Goal: Check status: Check status

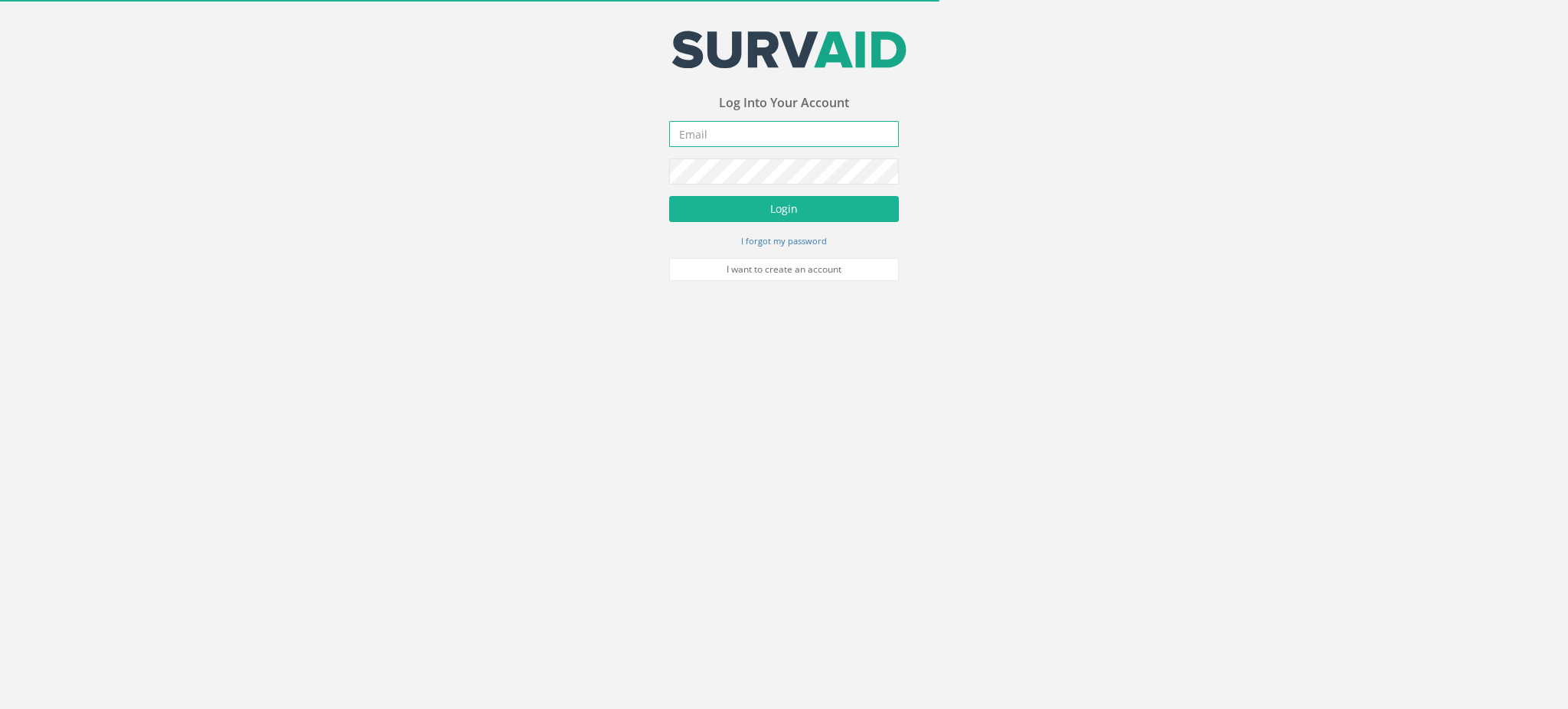
click at [765, 121] on input "email" at bounding box center [784, 134] width 230 height 26
type input "[EMAIL_ADDRESS][DOMAIN_NAME]"
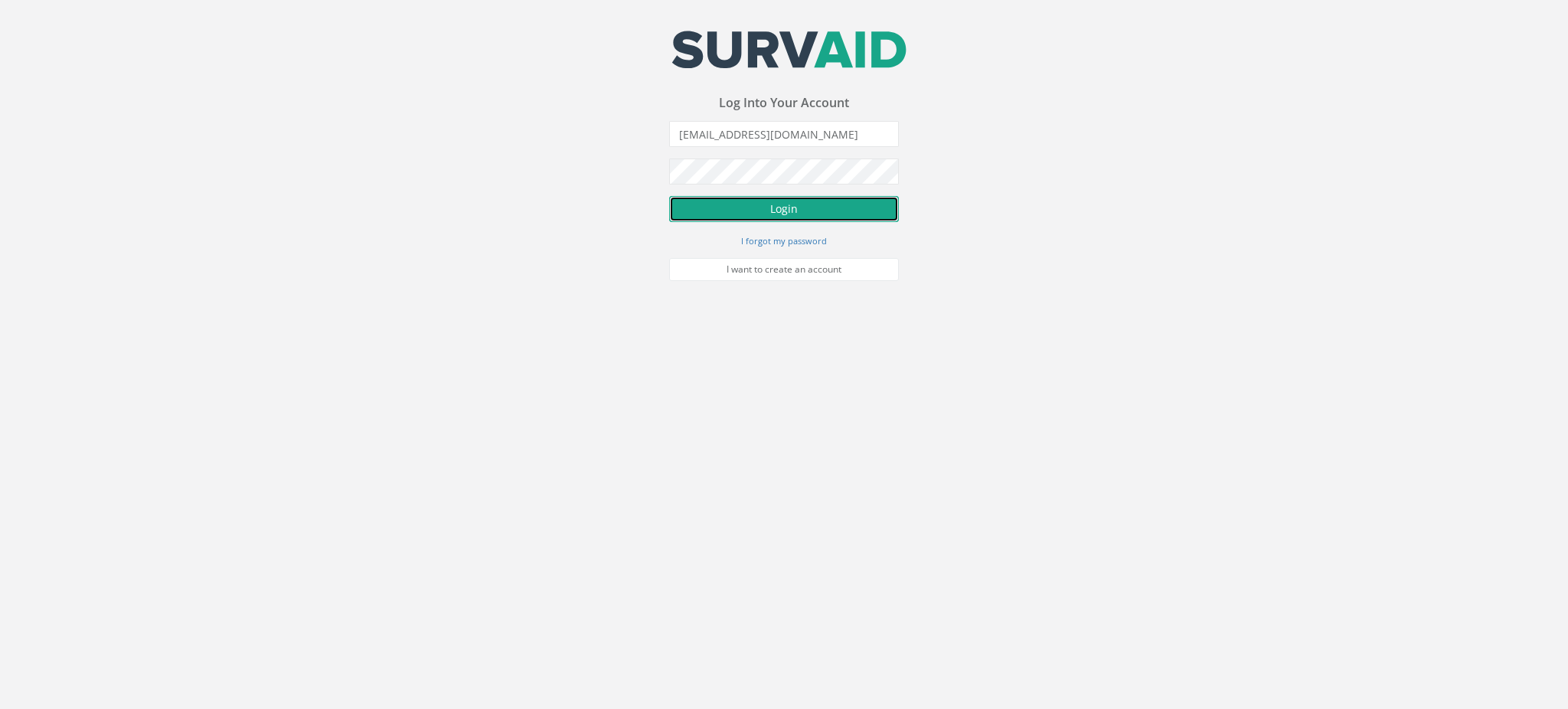
click at [805, 202] on button "Login" at bounding box center [784, 209] width 230 height 26
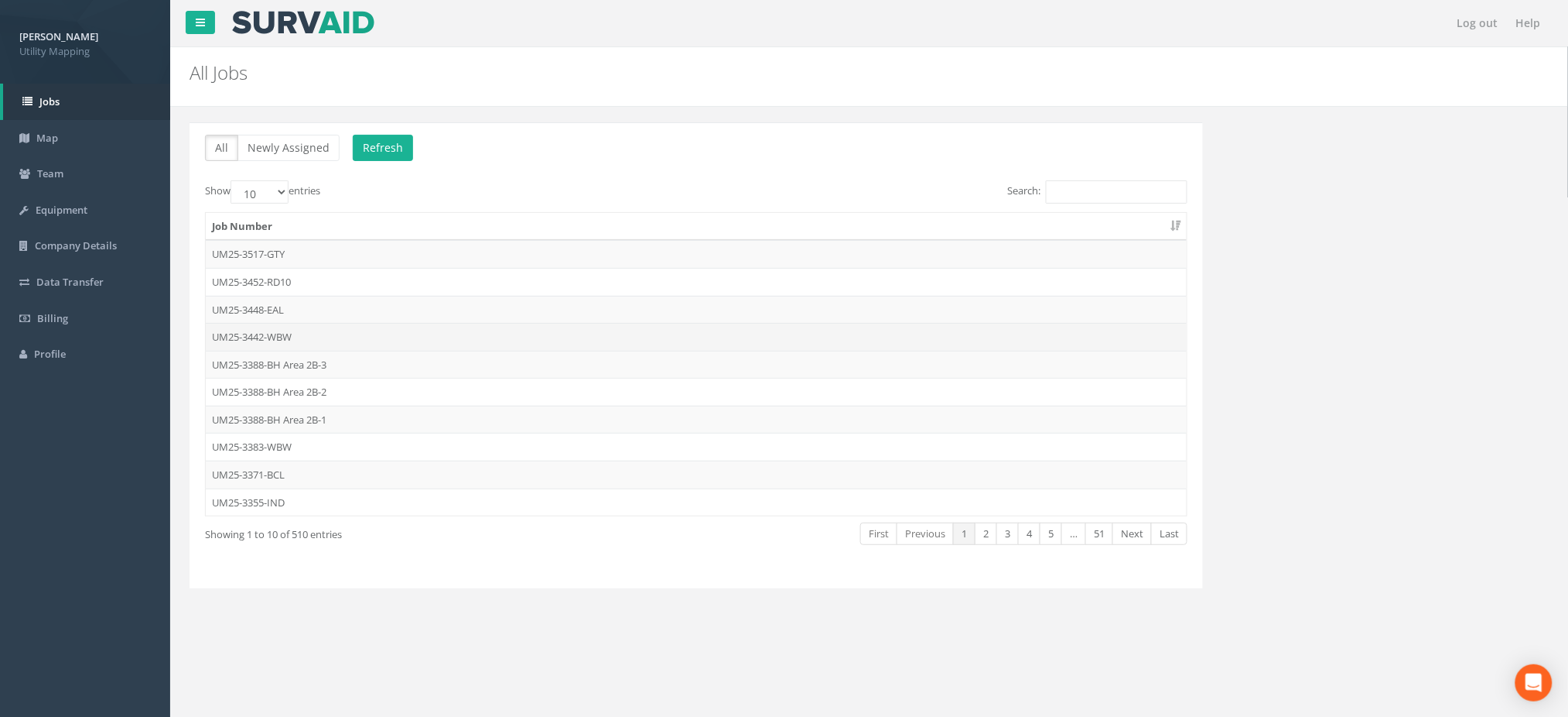
click at [296, 335] on td "UM25-3442-WBW" at bounding box center [696, 337] width 982 height 28
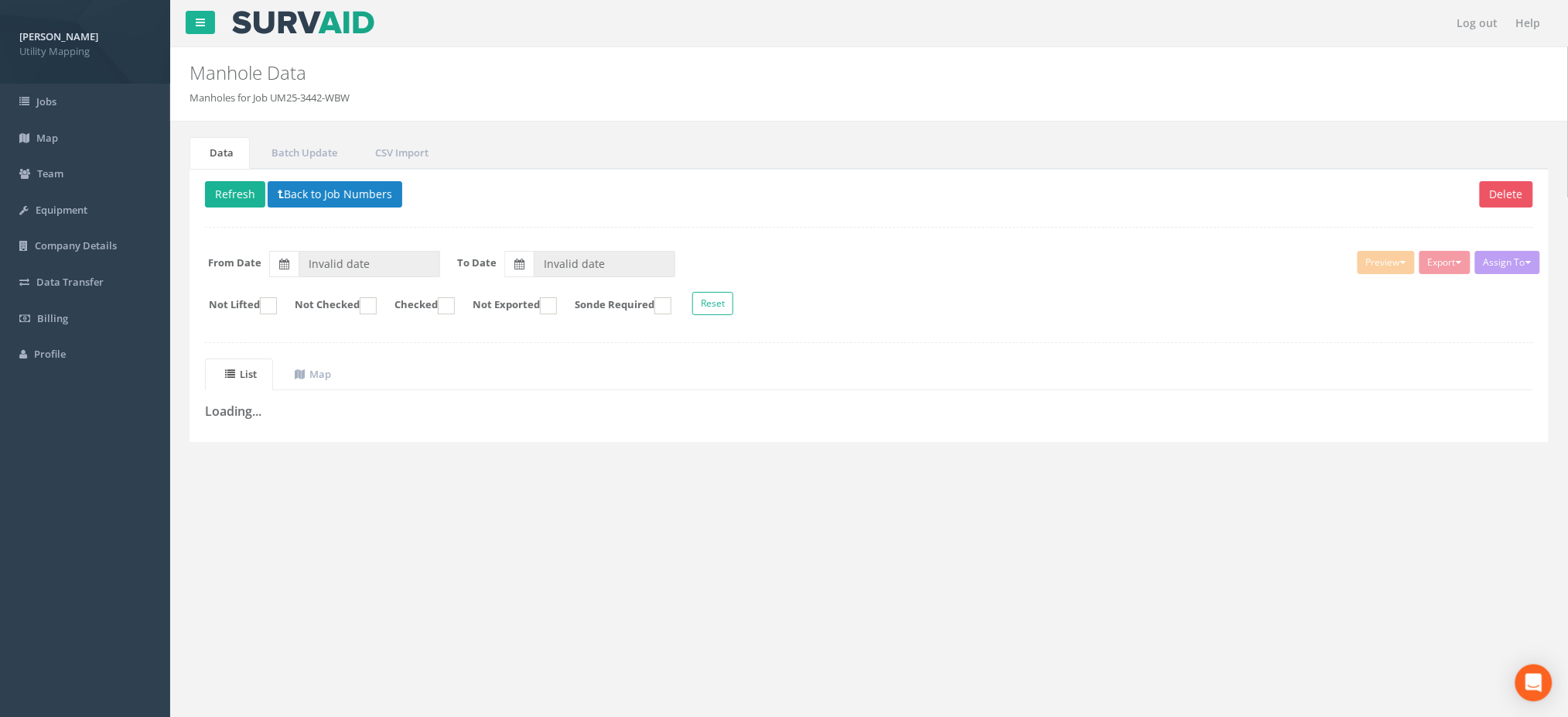
type input "[DATE]"
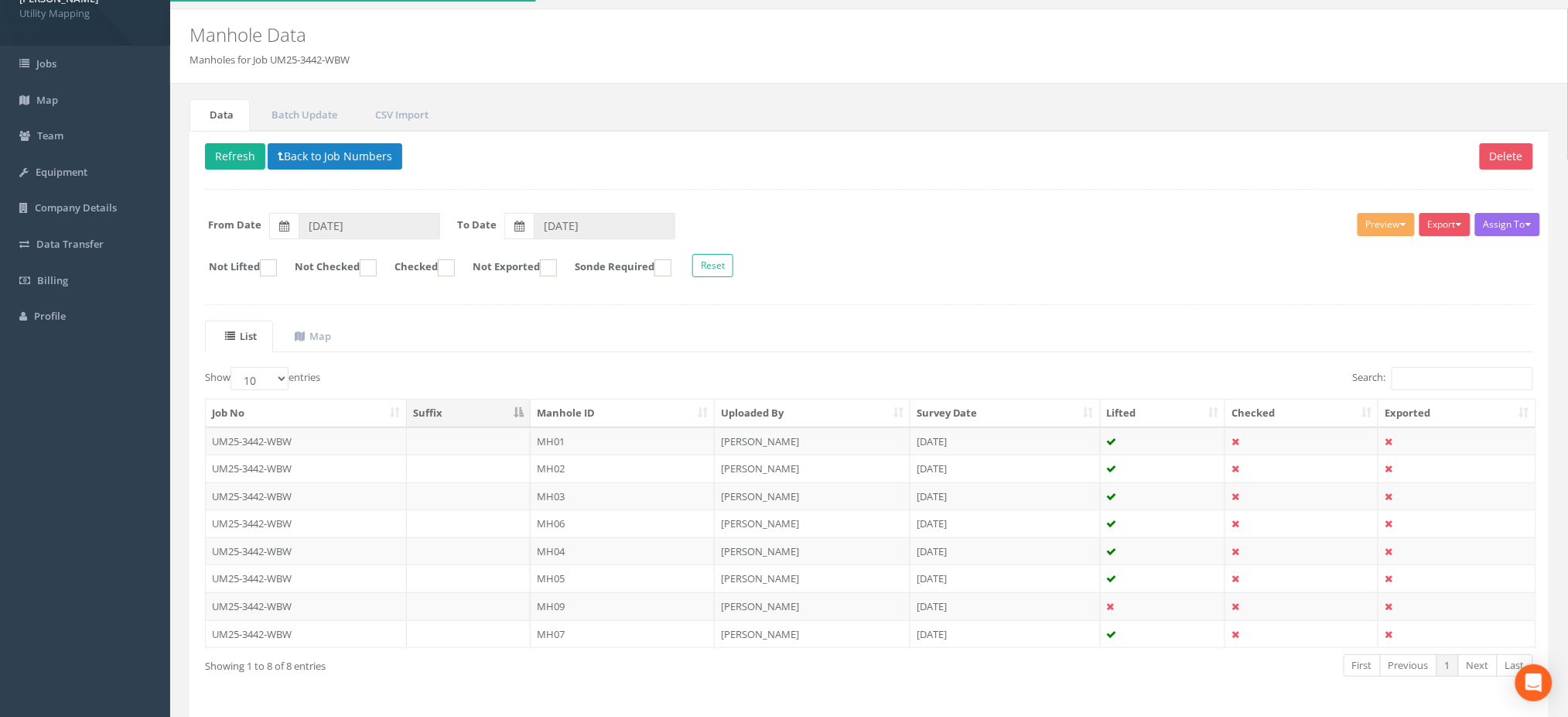
scroll to position [92, 0]
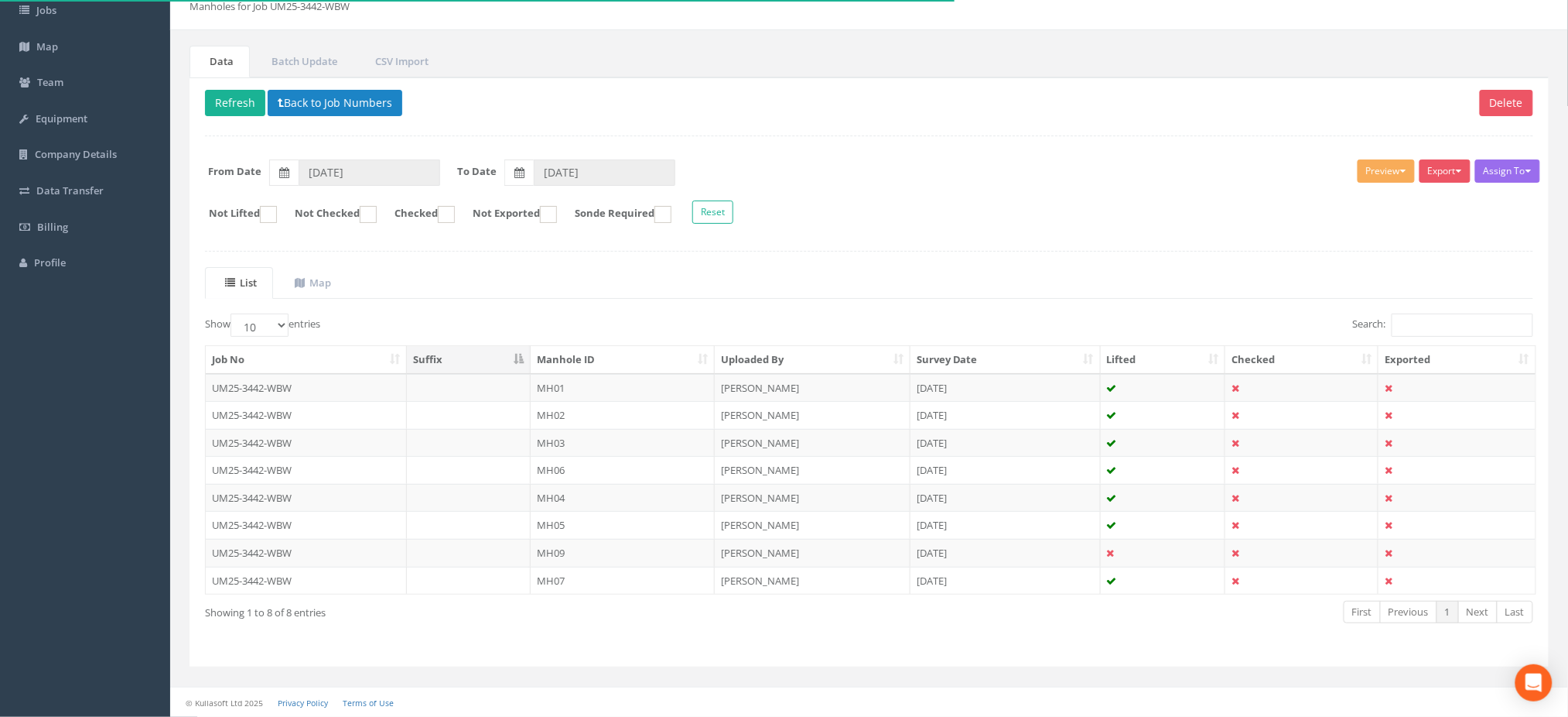
click at [636, 359] on th "Manhole ID" at bounding box center [623, 360] width 184 height 28
click at [623, 380] on td "MH01" at bounding box center [623, 388] width 184 height 28
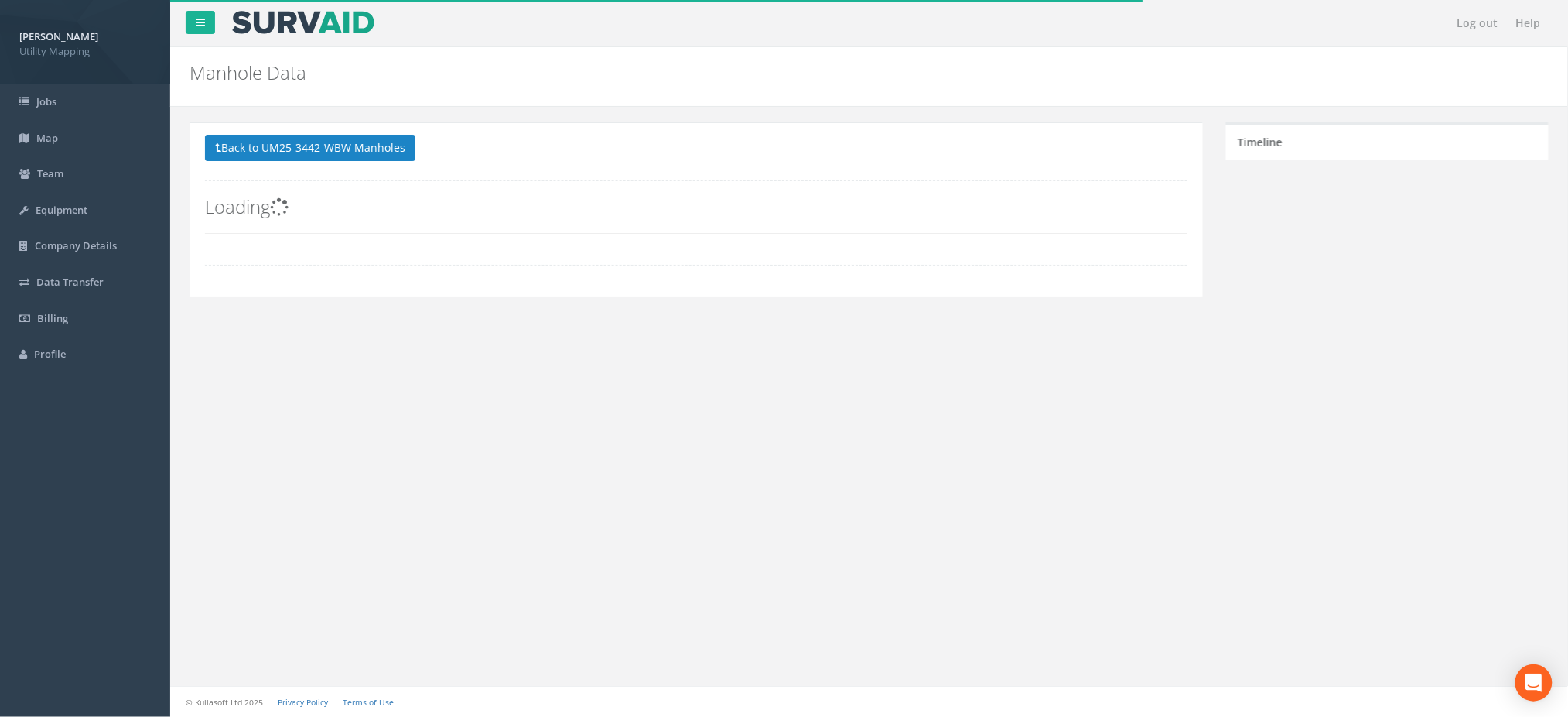
scroll to position [0, 0]
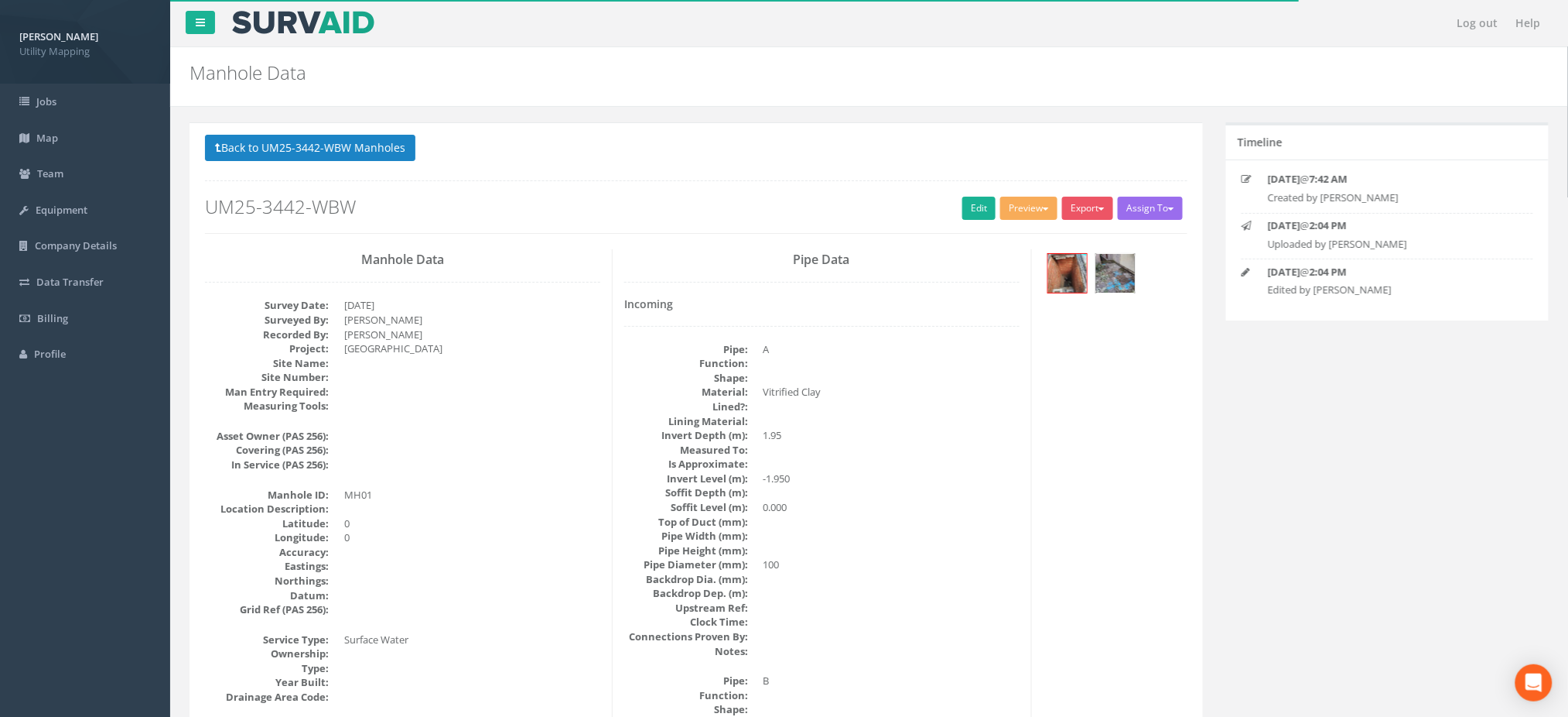
click at [1106, 277] on img at bounding box center [1116, 273] width 39 height 39
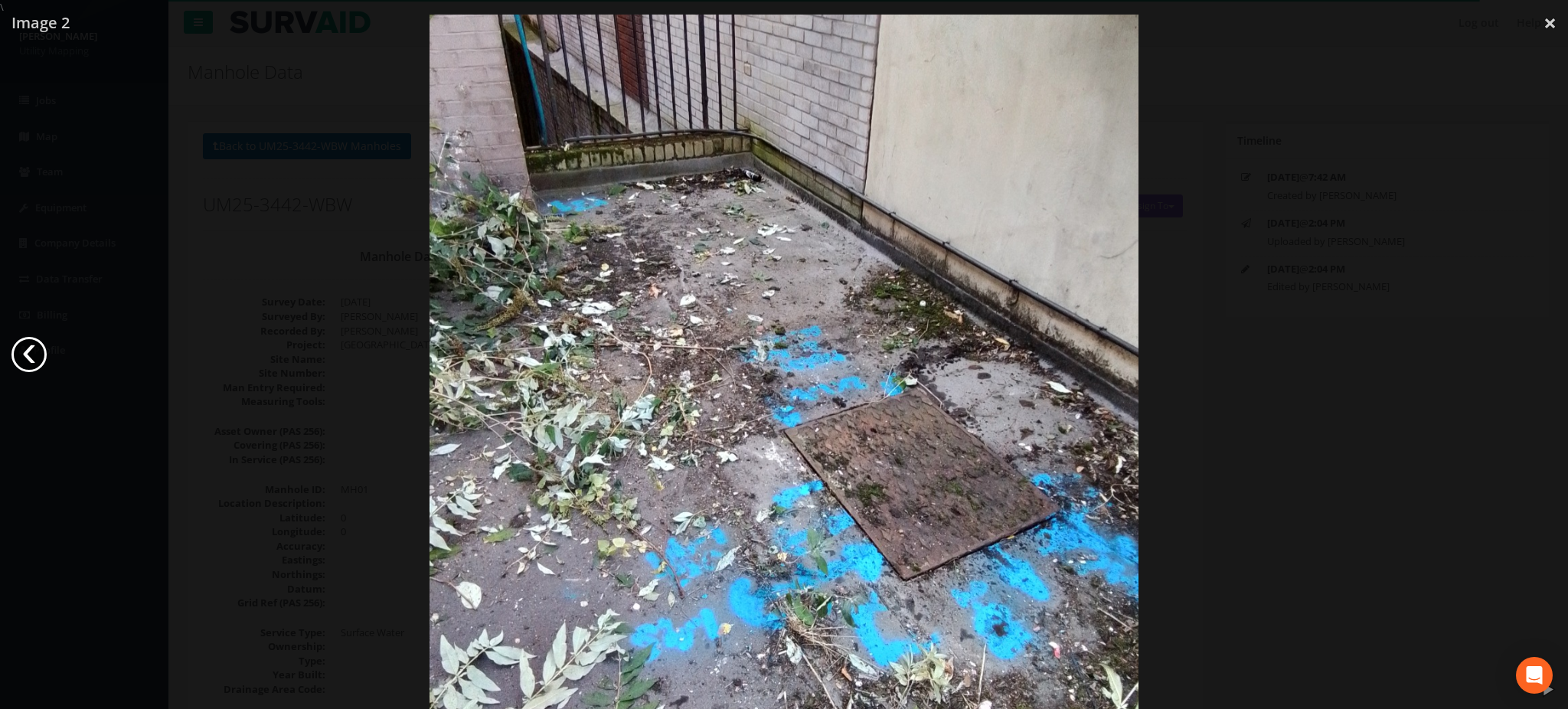
click at [39, 350] on link "‹" at bounding box center [29, 354] width 35 height 35
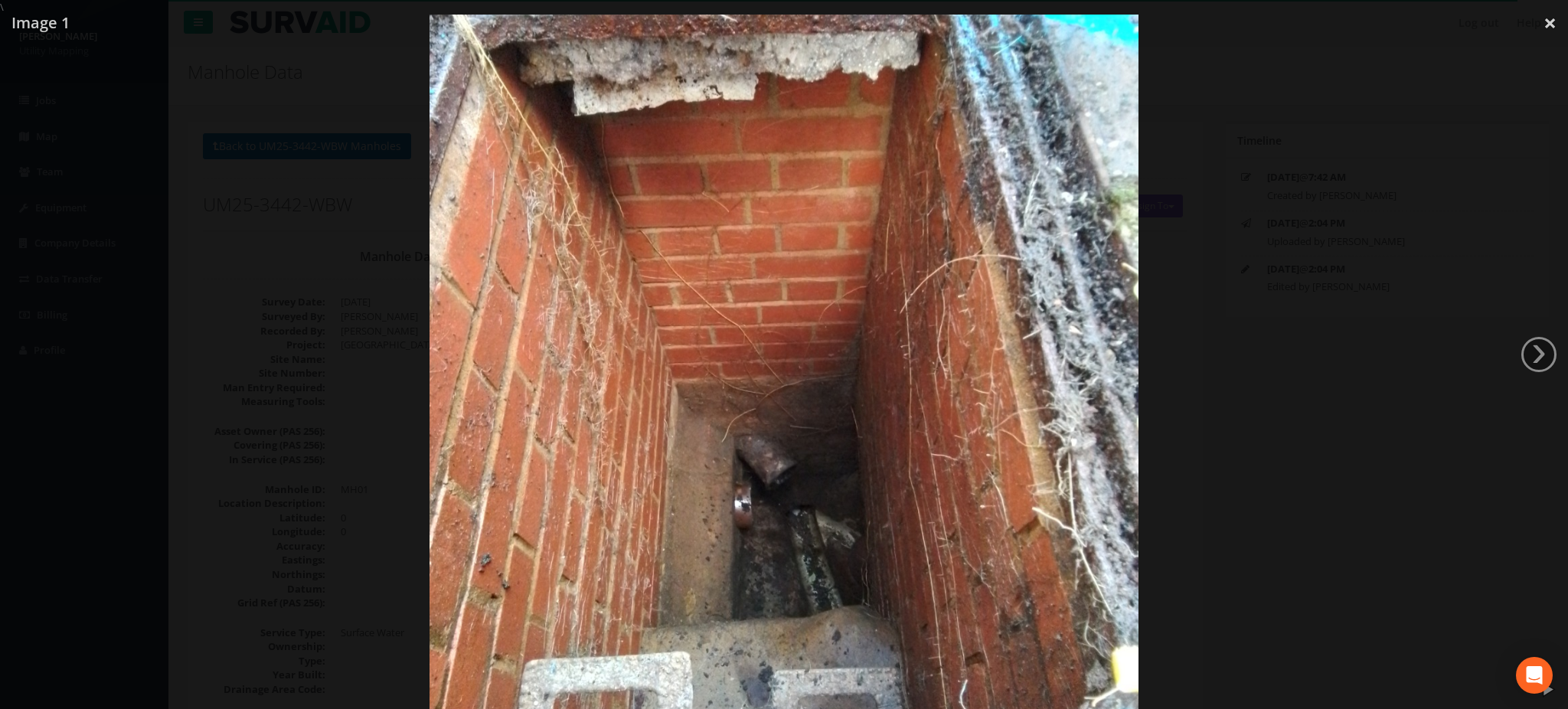
click at [200, 421] on div at bounding box center [784, 369] width 1568 height 709
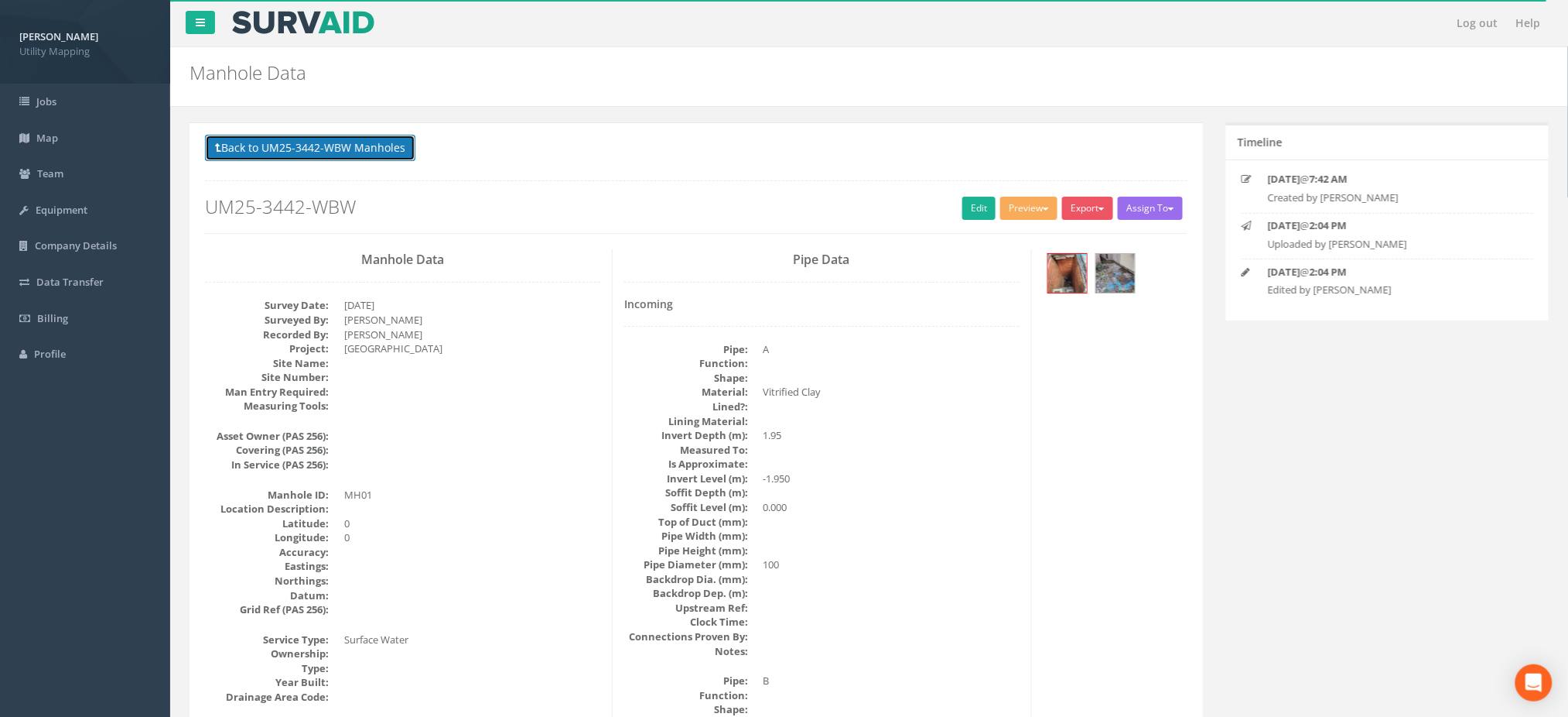
click at [376, 146] on button "Back to UM25-3442-WBW Manholes" at bounding box center [310, 148] width 210 height 26
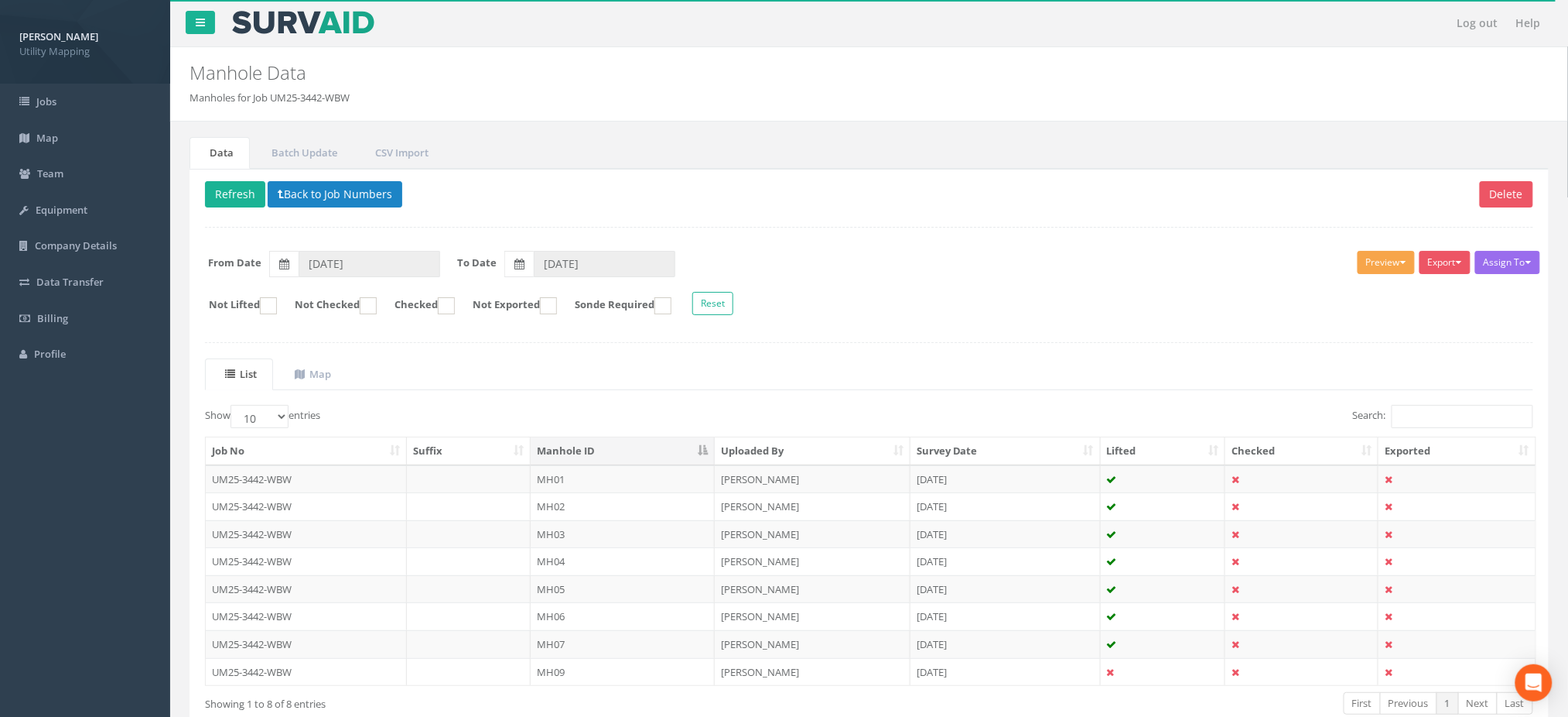
click at [1402, 265] on button "Preview" at bounding box center [1387, 262] width 58 height 23
click at [1366, 316] on link "U Map Manhole" at bounding box center [1358, 322] width 118 height 24
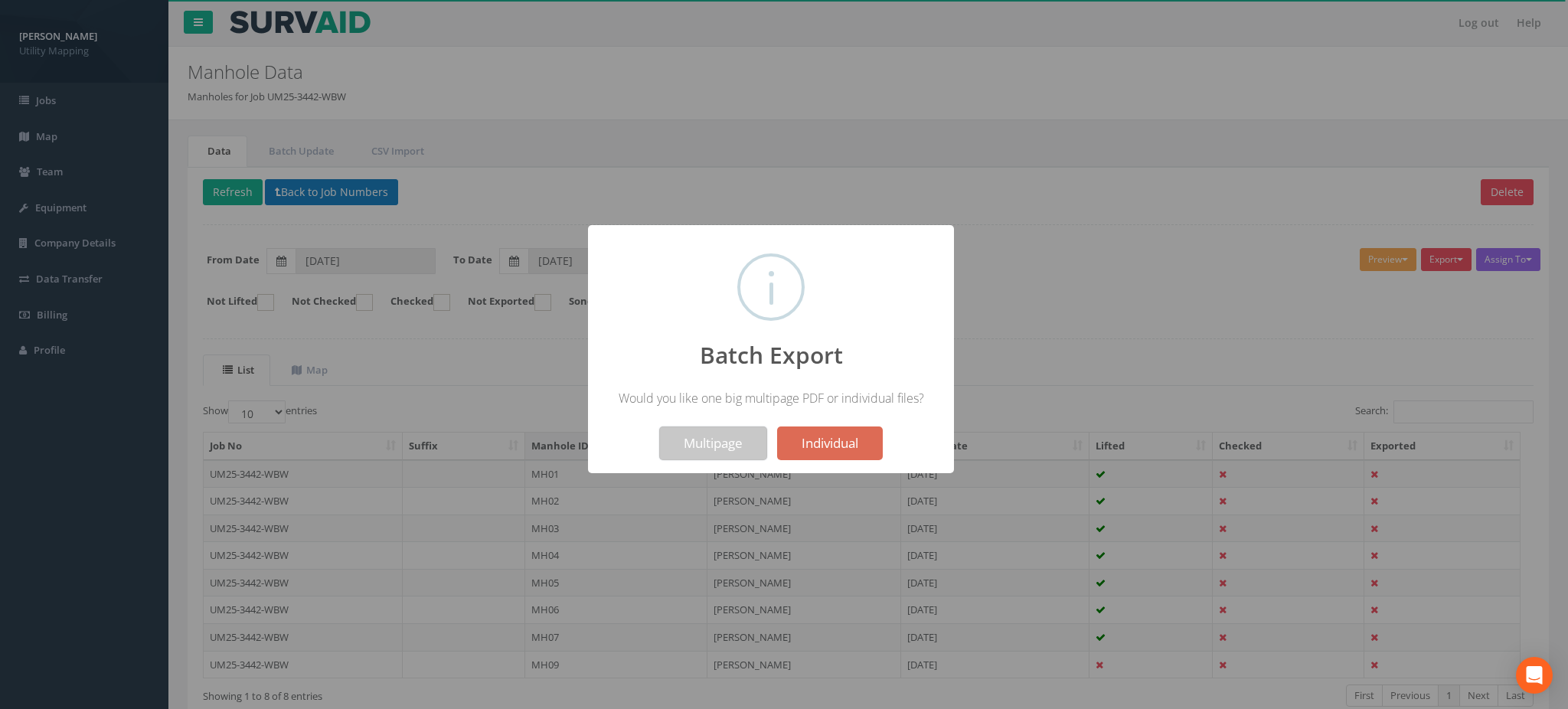
click at [697, 445] on button "Multipage" at bounding box center [713, 443] width 108 height 34
